Goal: Find specific page/section

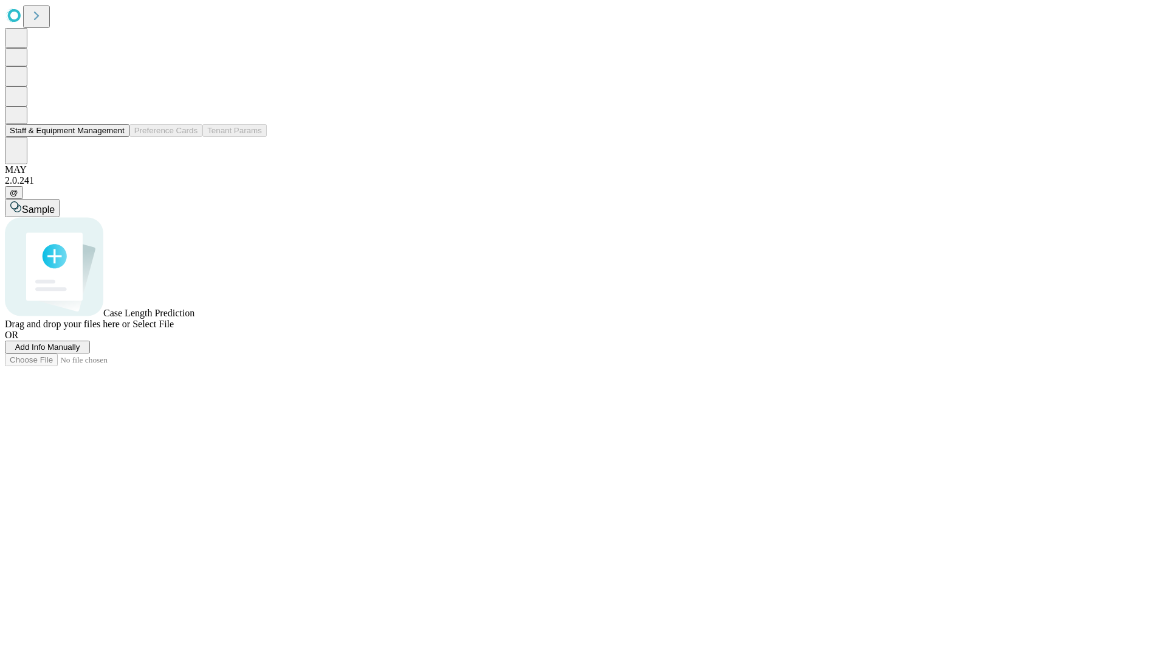
click at [116, 137] on button "Staff & Equipment Management" at bounding box center [67, 130] width 125 height 13
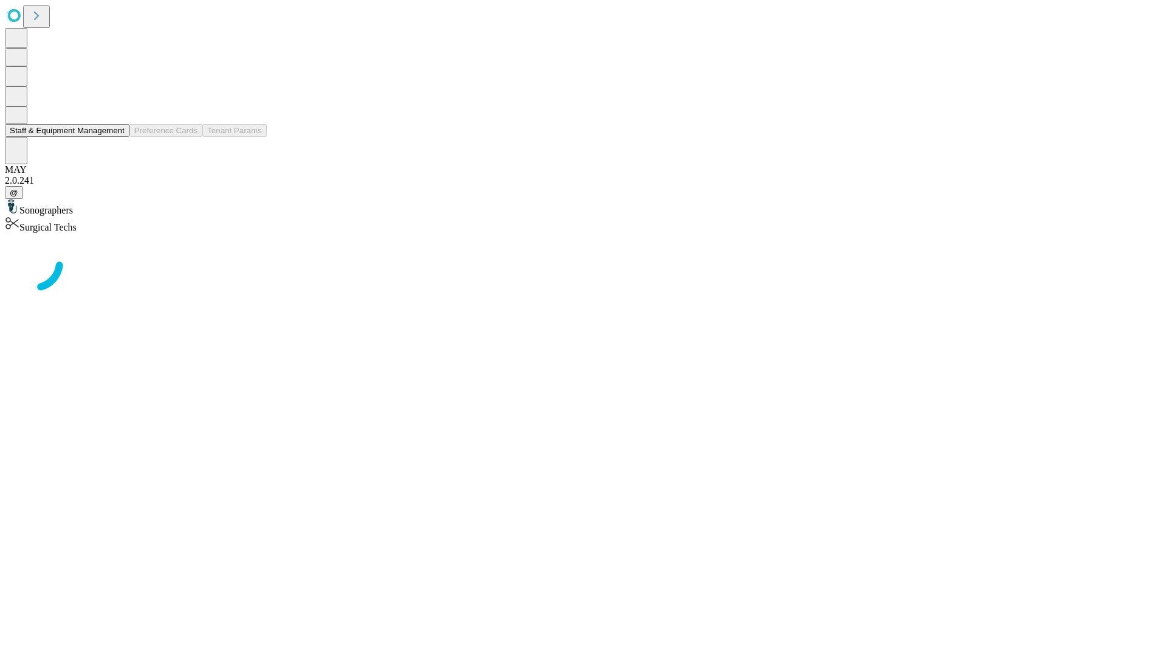
click at [116, 137] on button "Staff & Equipment Management" at bounding box center [67, 130] width 125 height 13
